Goal: Obtain resource: Obtain resource

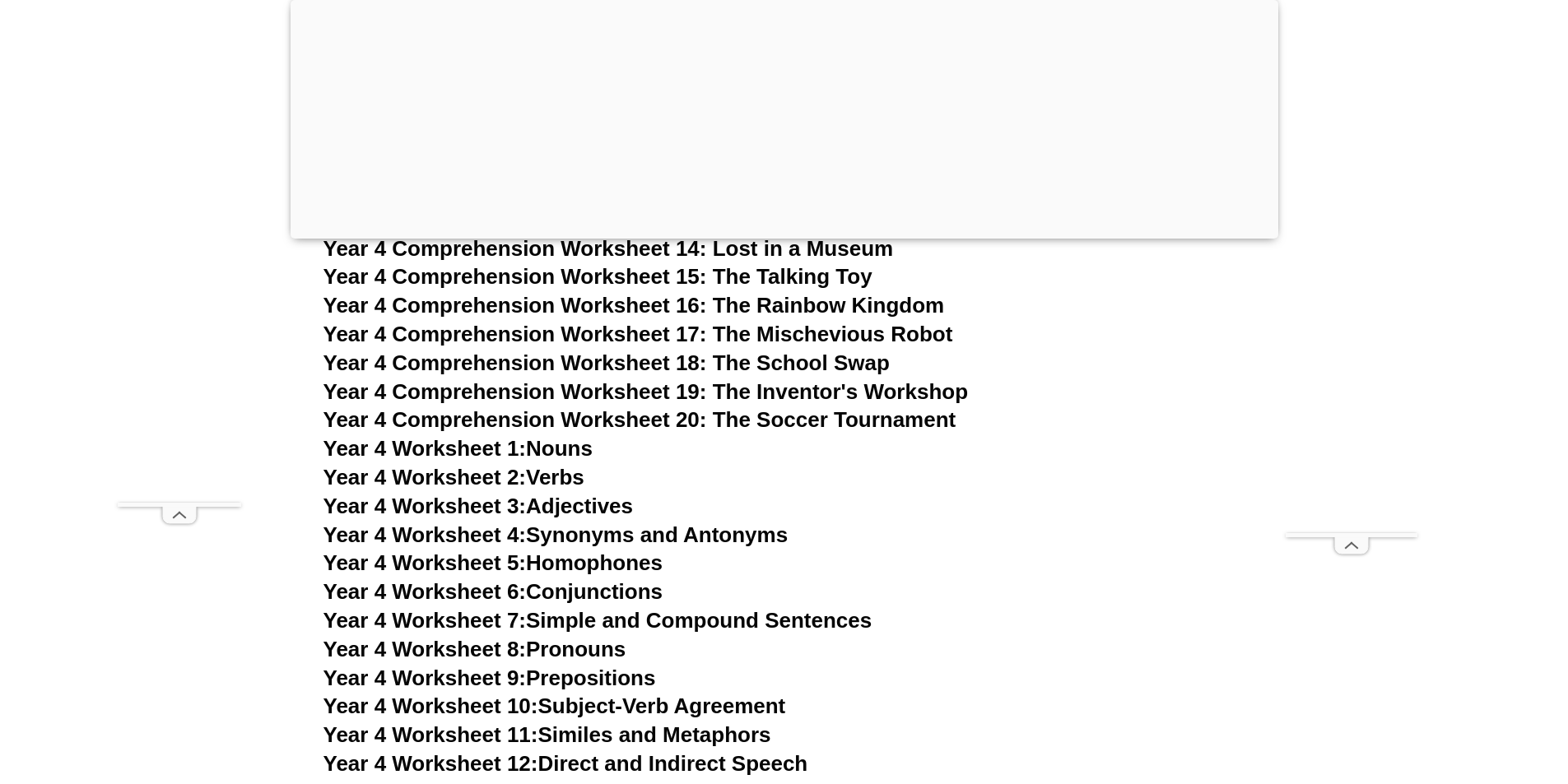
scroll to position [6869, 0]
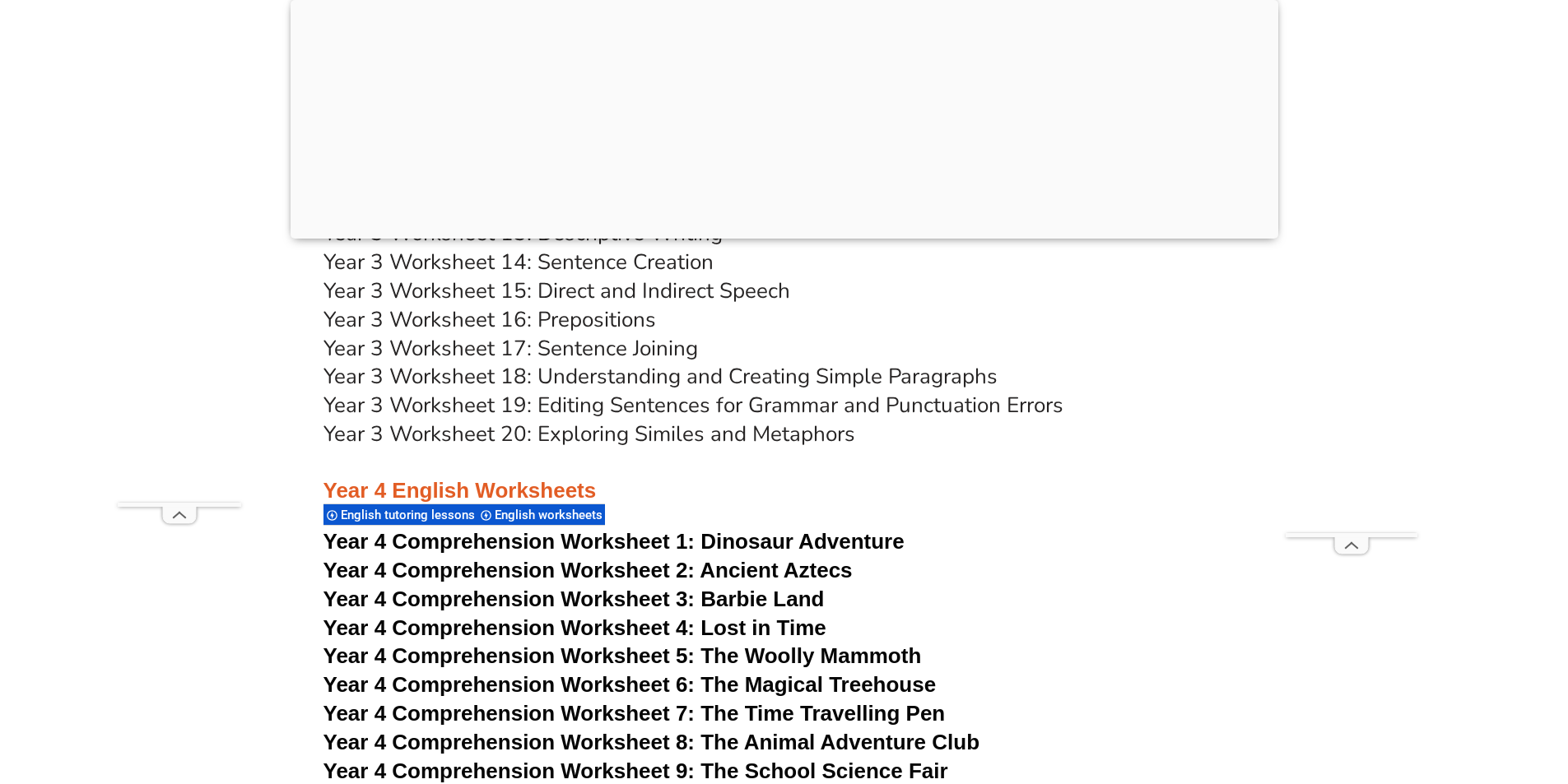
click at [548, 633] on span "Year 4 Comprehension Worksheet 4: Lost in Time" at bounding box center [575, 627] width 503 height 25
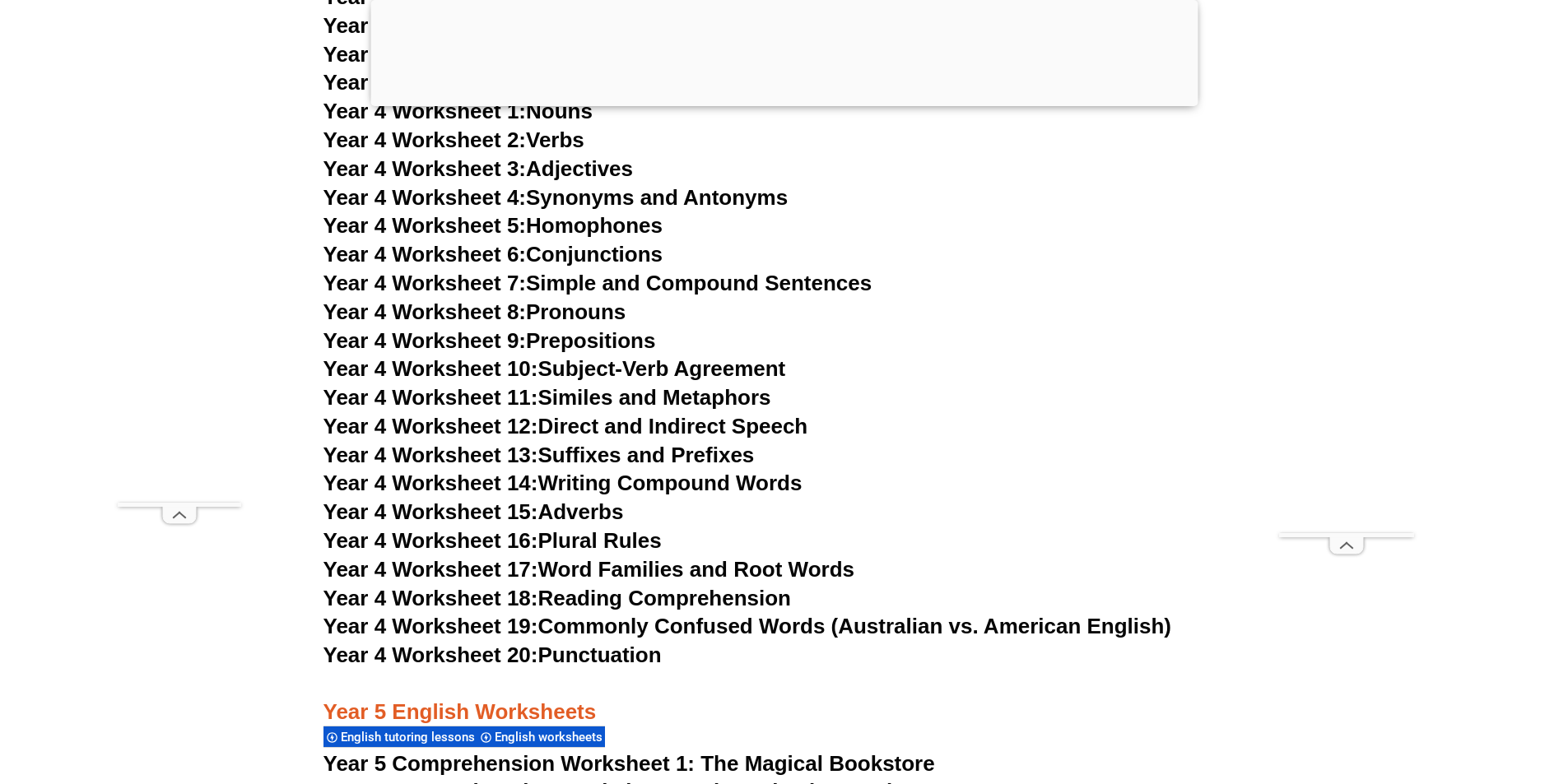
scroll to position [7527, 0]
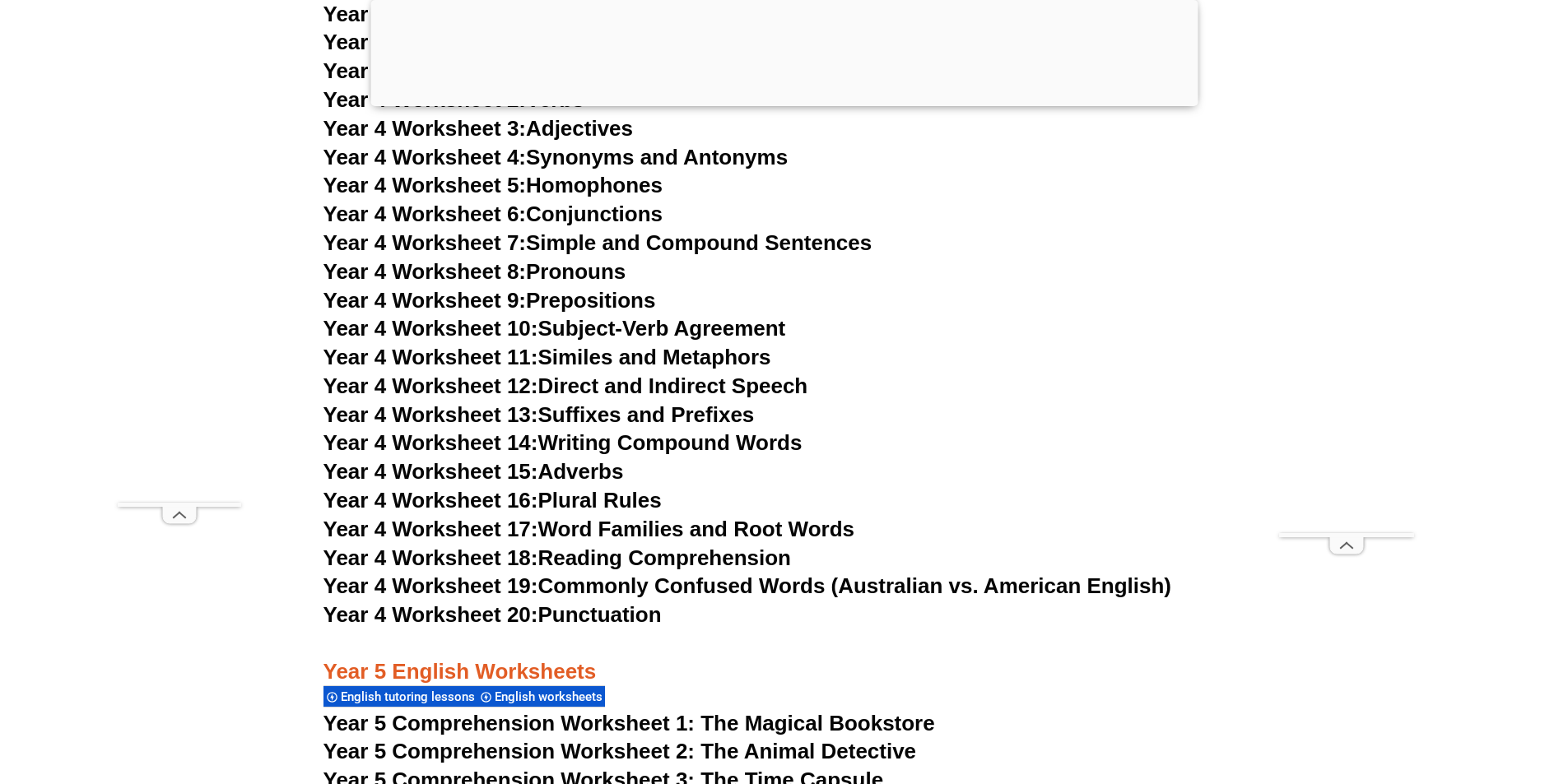
click at [581, 499] on link "Year 4 Worksheet 16: Plural Rules" at bounding box center [492, 500] width 338 height 25
click at [570, 413] on link "Year 4 Worksheet 13: Suffixes and Prefixes" at bounding box center [540, 414] width 432 height 25
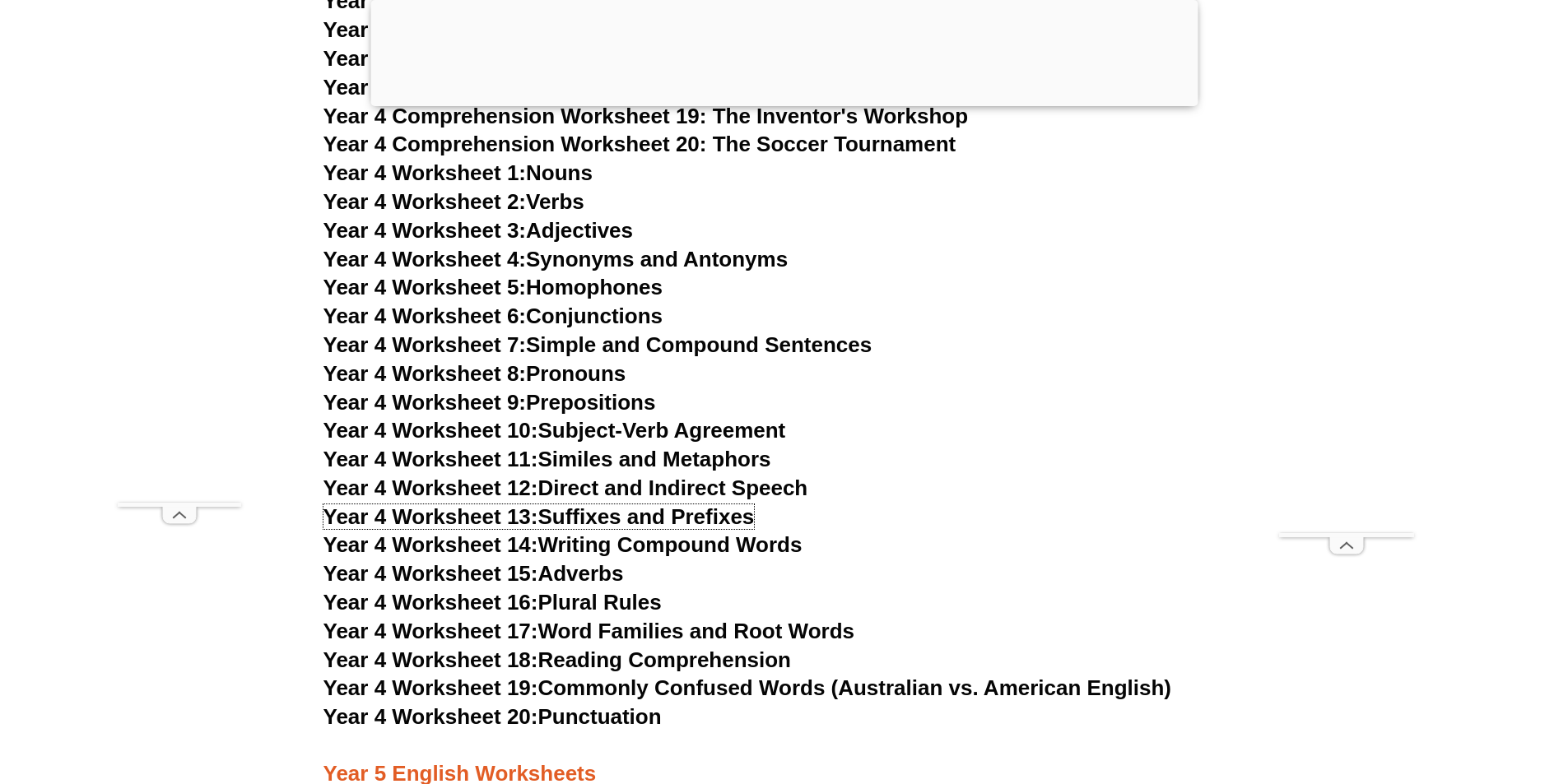
scroll to position [7445, 0]
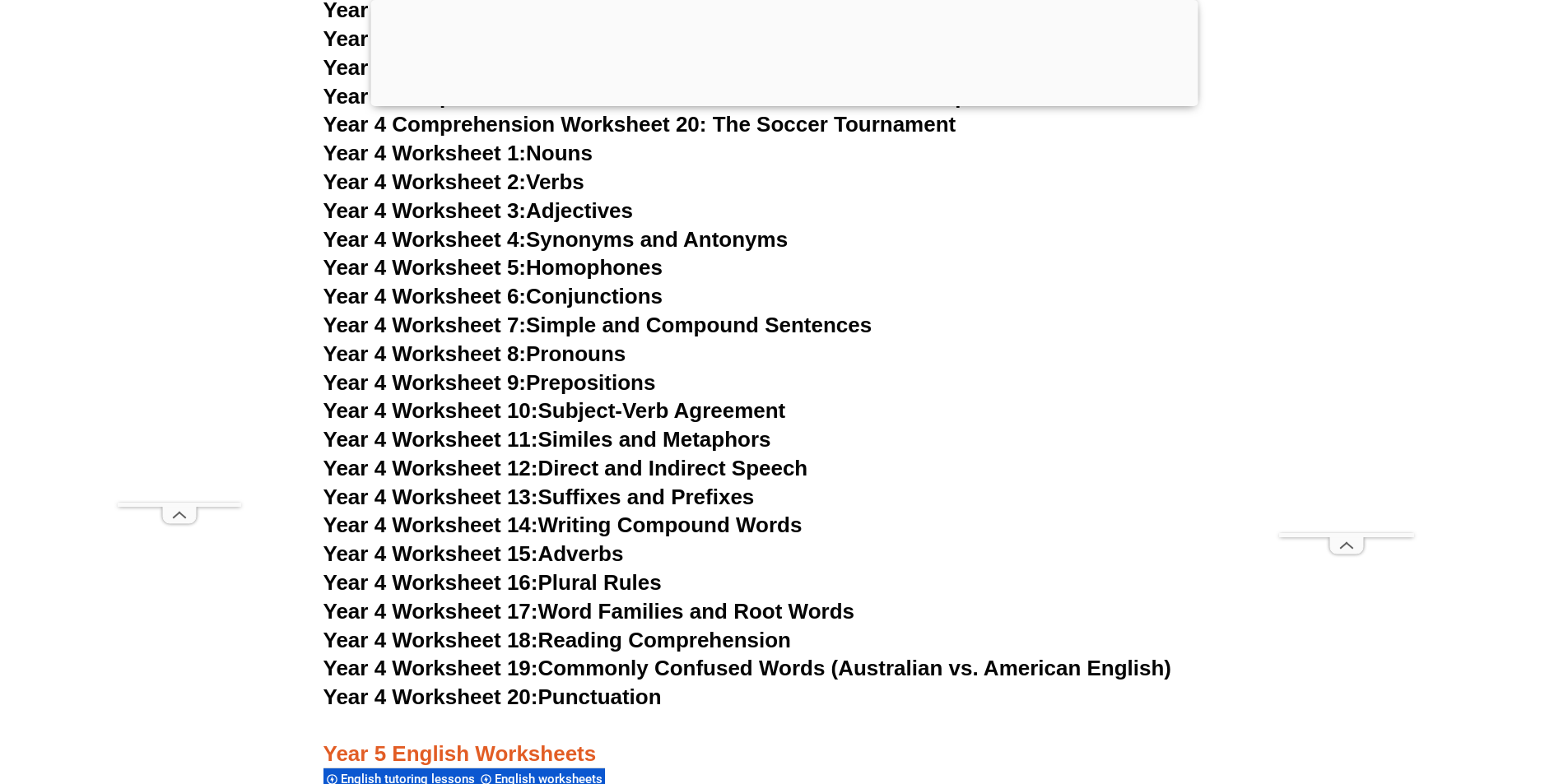
click at [675, 241] on link "Year 4 Worksheet 4: Synonyms and Antonyms" at bounding box center [556, 239] width 465 height 25
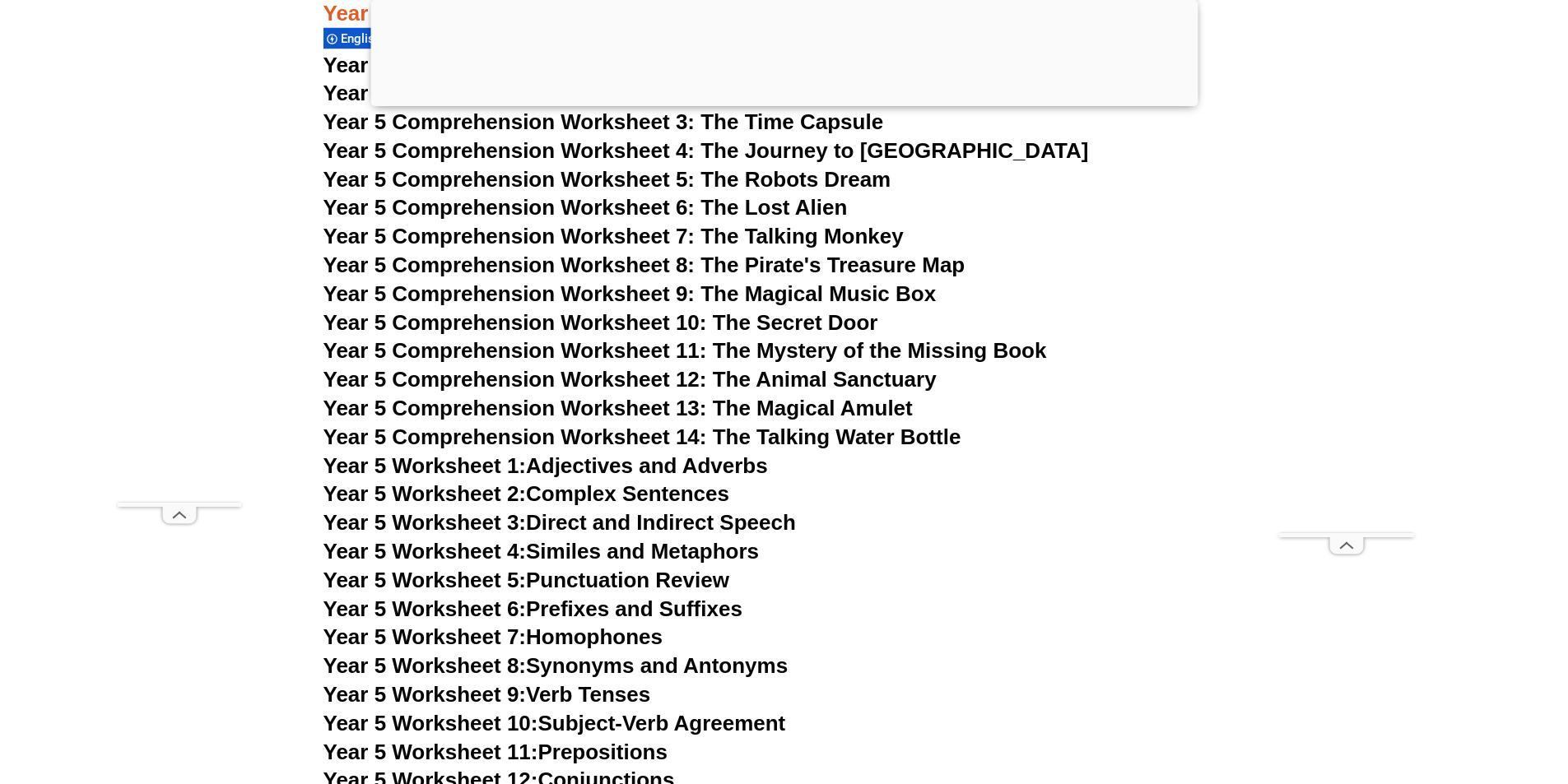
scroll to position [8349, 0]
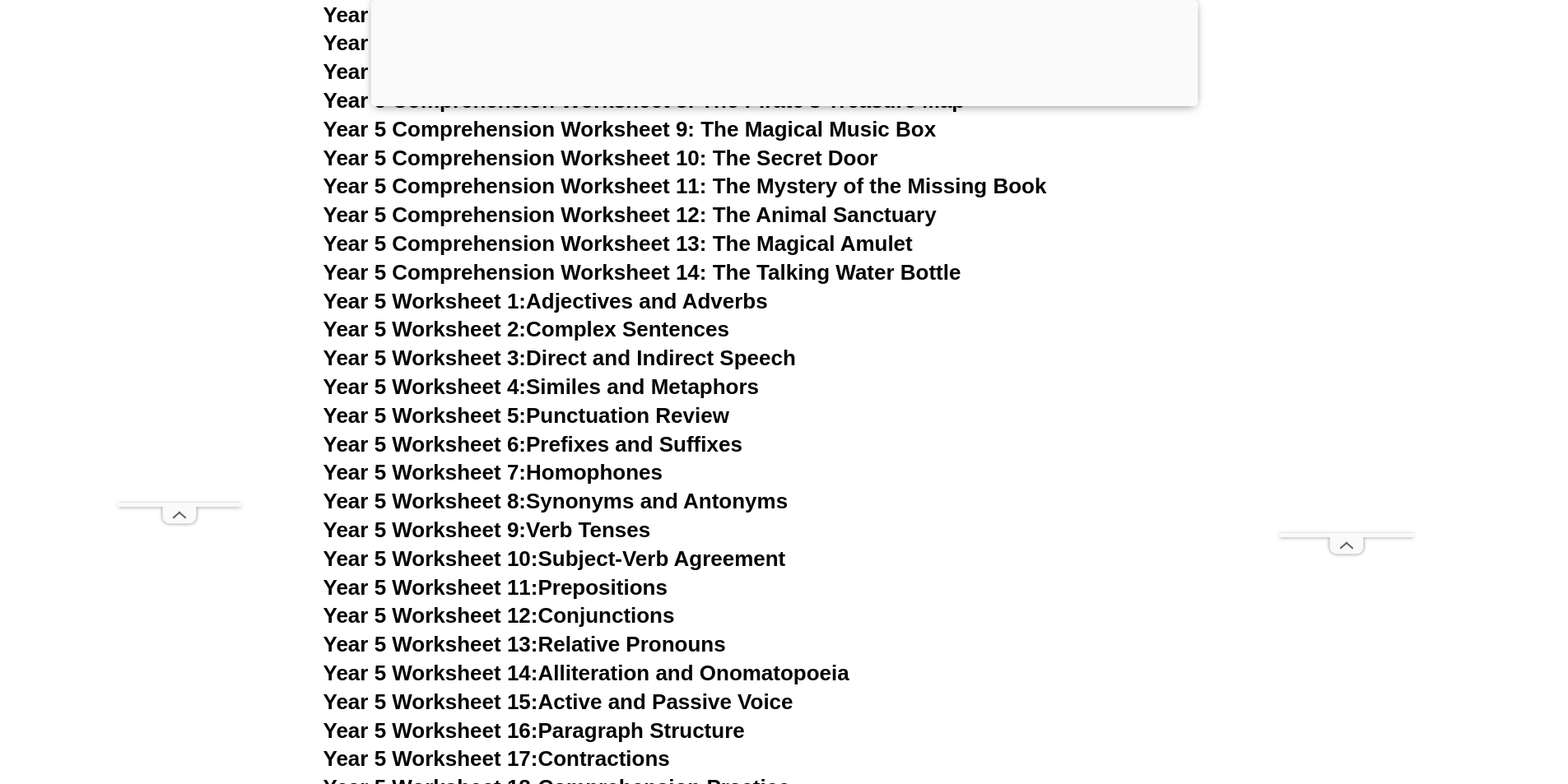
click at [589, 330] on link "Year 5 Worksheet 2: Complex Sentences" at bounding box center [527, 329] width 406 height 25
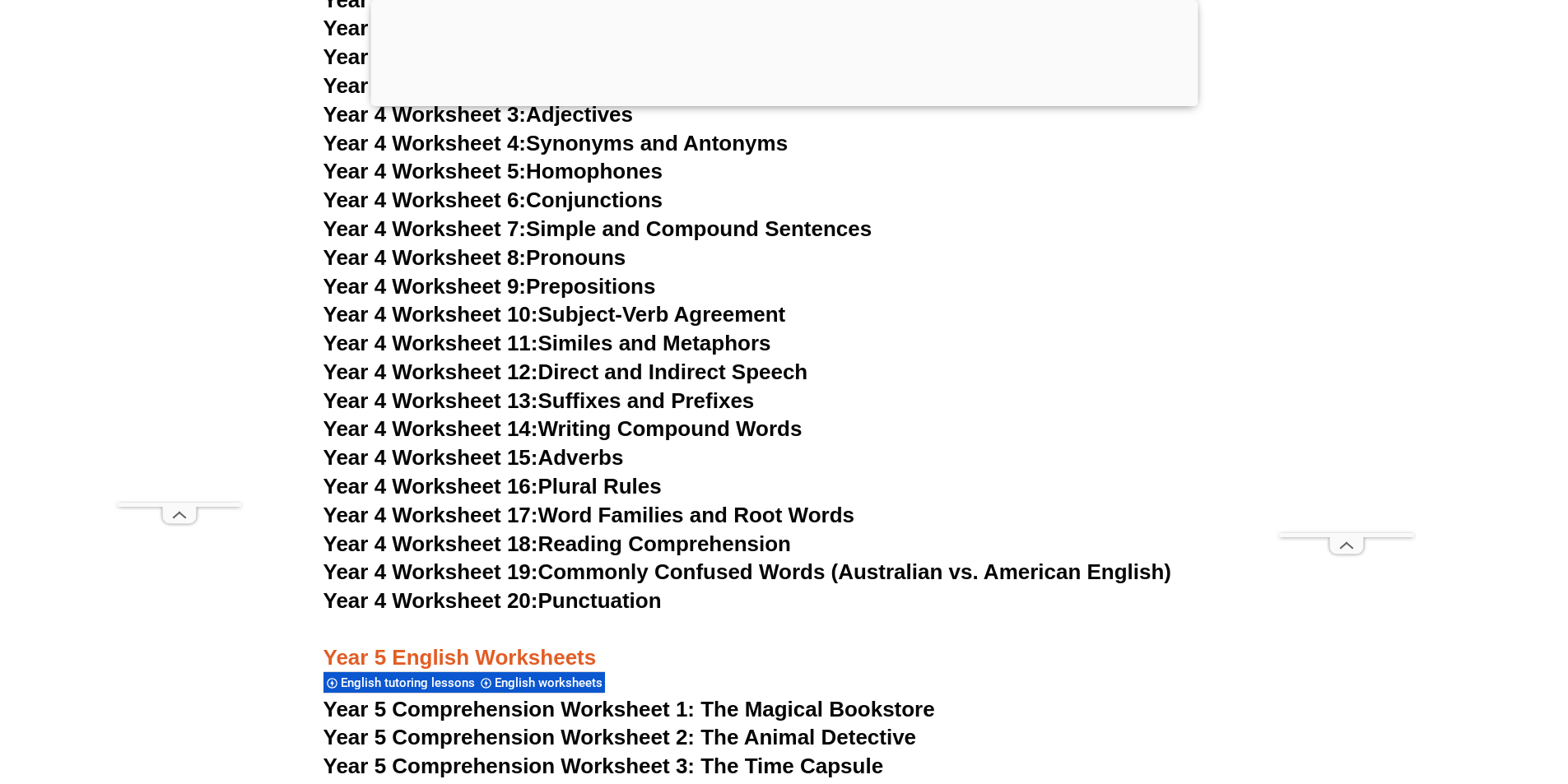
scroll to position [7527, 0]
